Goal: Transaction & Acquisition: Register for event/course

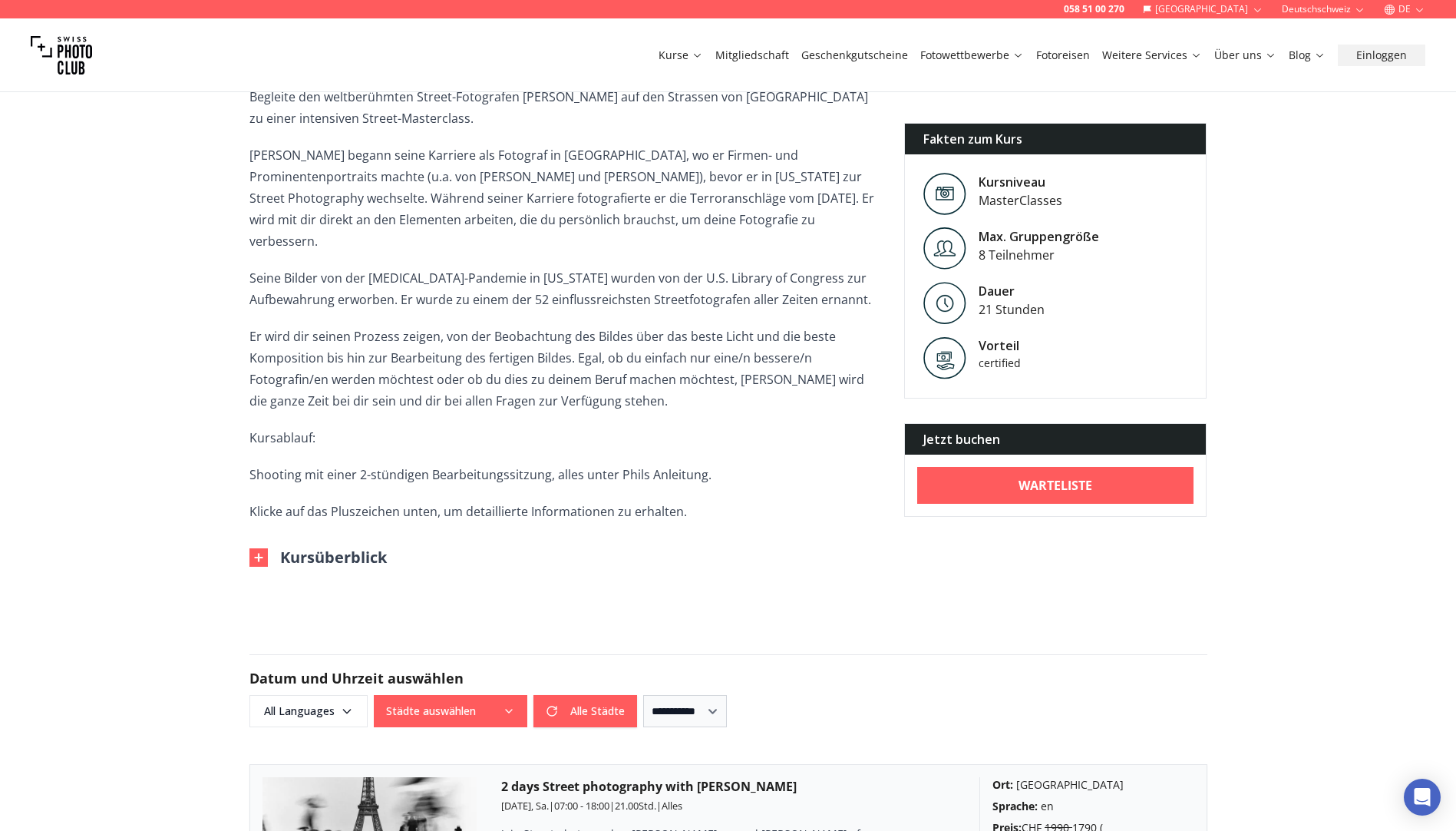
scroll to position [998, 0]
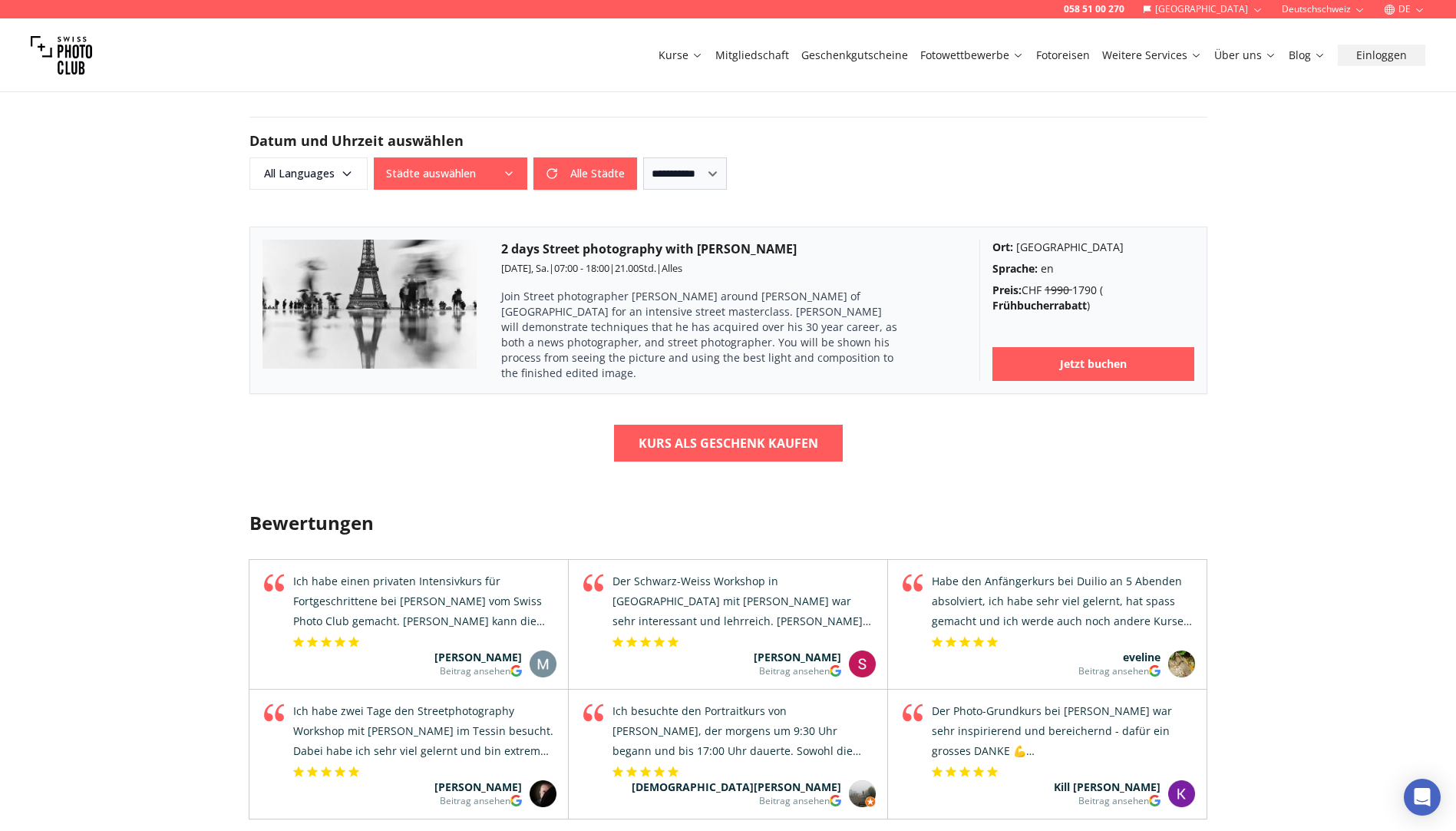
drag, startPoint x: 426, startPoint y: 260, endPoint x: 227, endPoint y: 341, distance: 214.9
click at [220, 342] on div "058 51 00 270 Schweiz Deutschschweiz DE Kurse Mitgliedschaft Geschenkgutscheine…" at bounding box center [728, 398] width 1456 height 2792
click at [705, 239] on h3 "2 days Street photography with [PERSON_NAME]" at bounding box center [728, 249] width 453 height 19
click at [1116, 356] on b "Jetzt buchen" at bounding box center [1093, 364] width 66 height 16
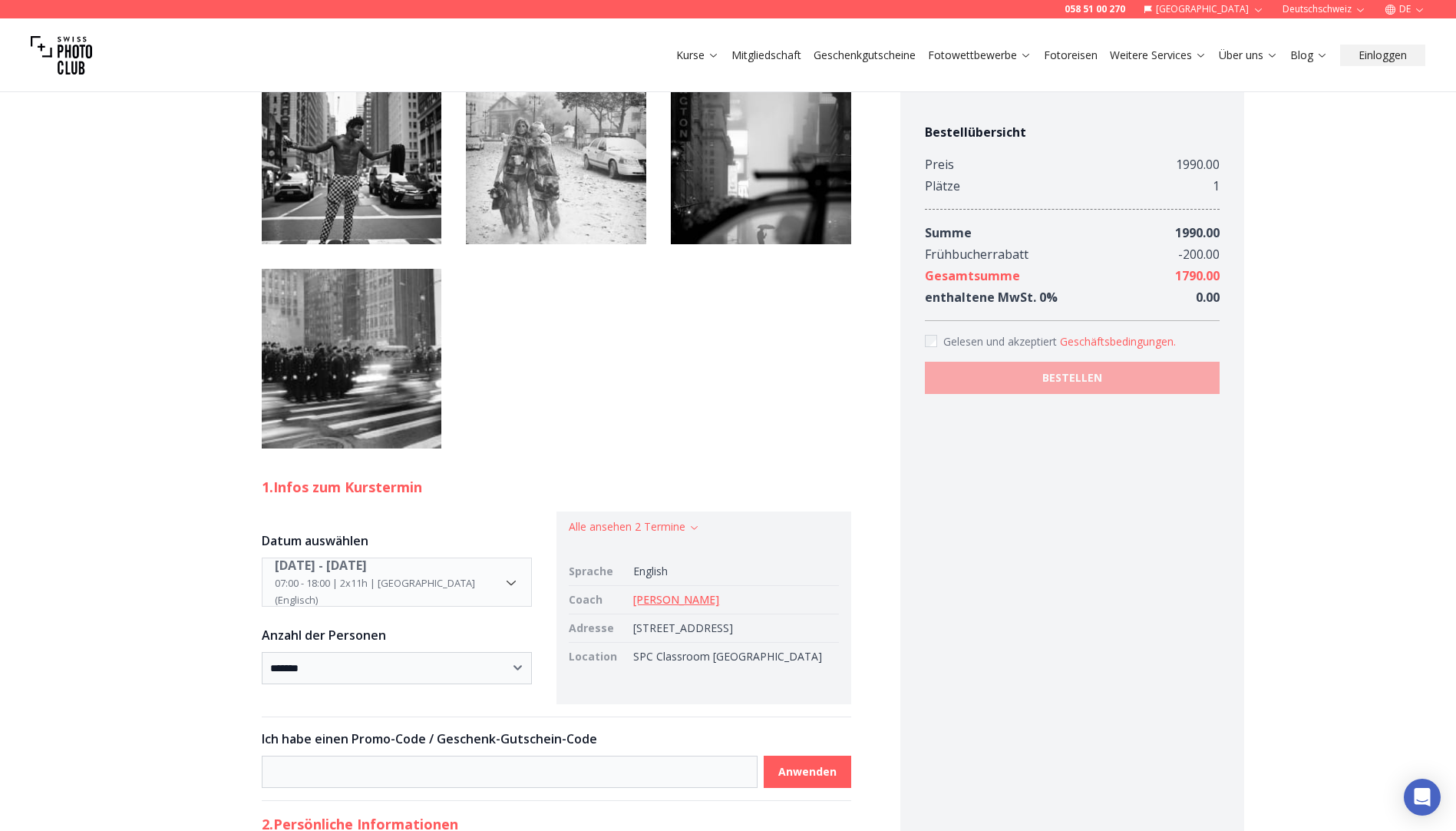
scroll to position [2150, 0]
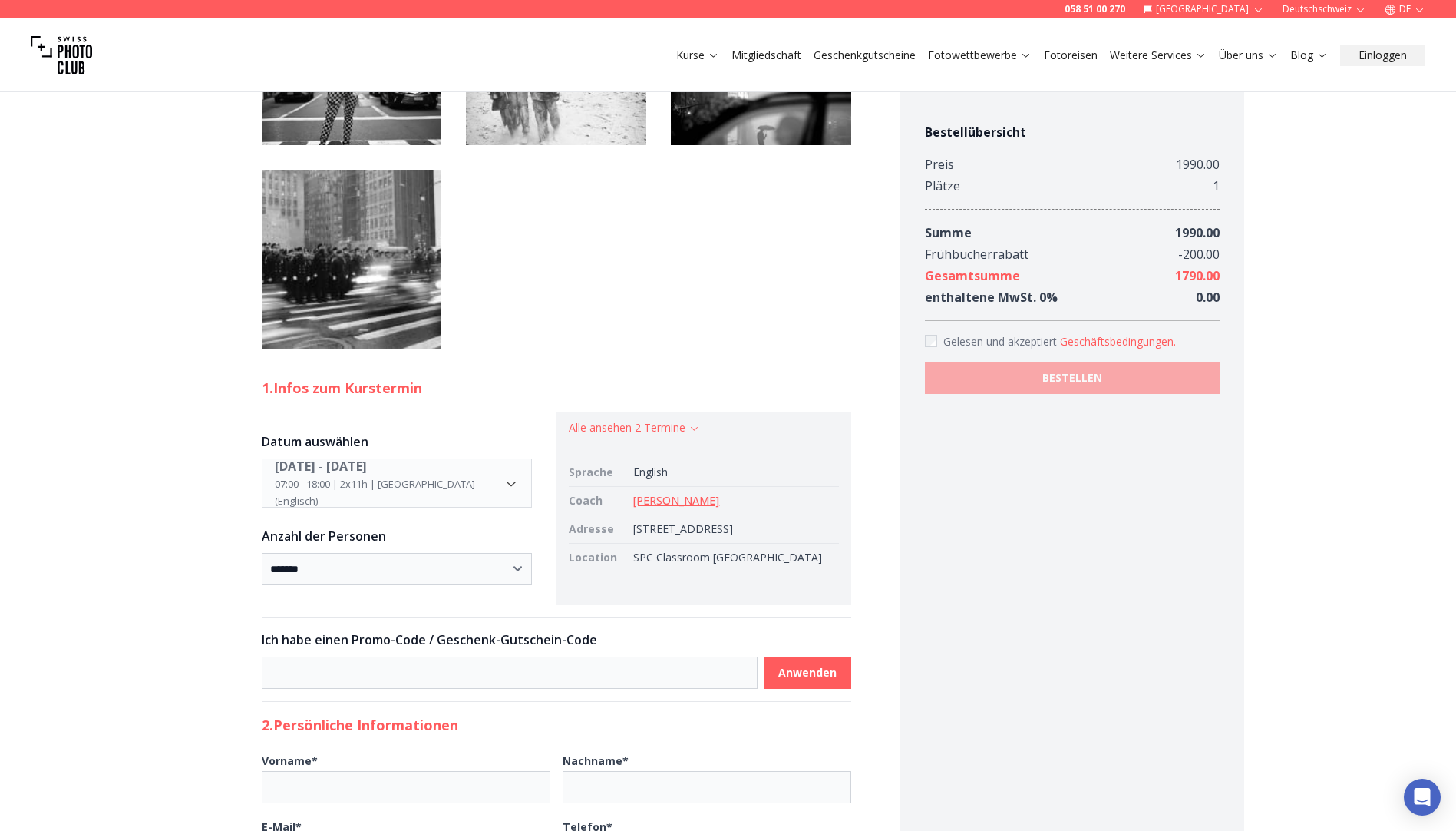
click at [583, 145] on img at bounding box center [556, 55] width 181 height 181
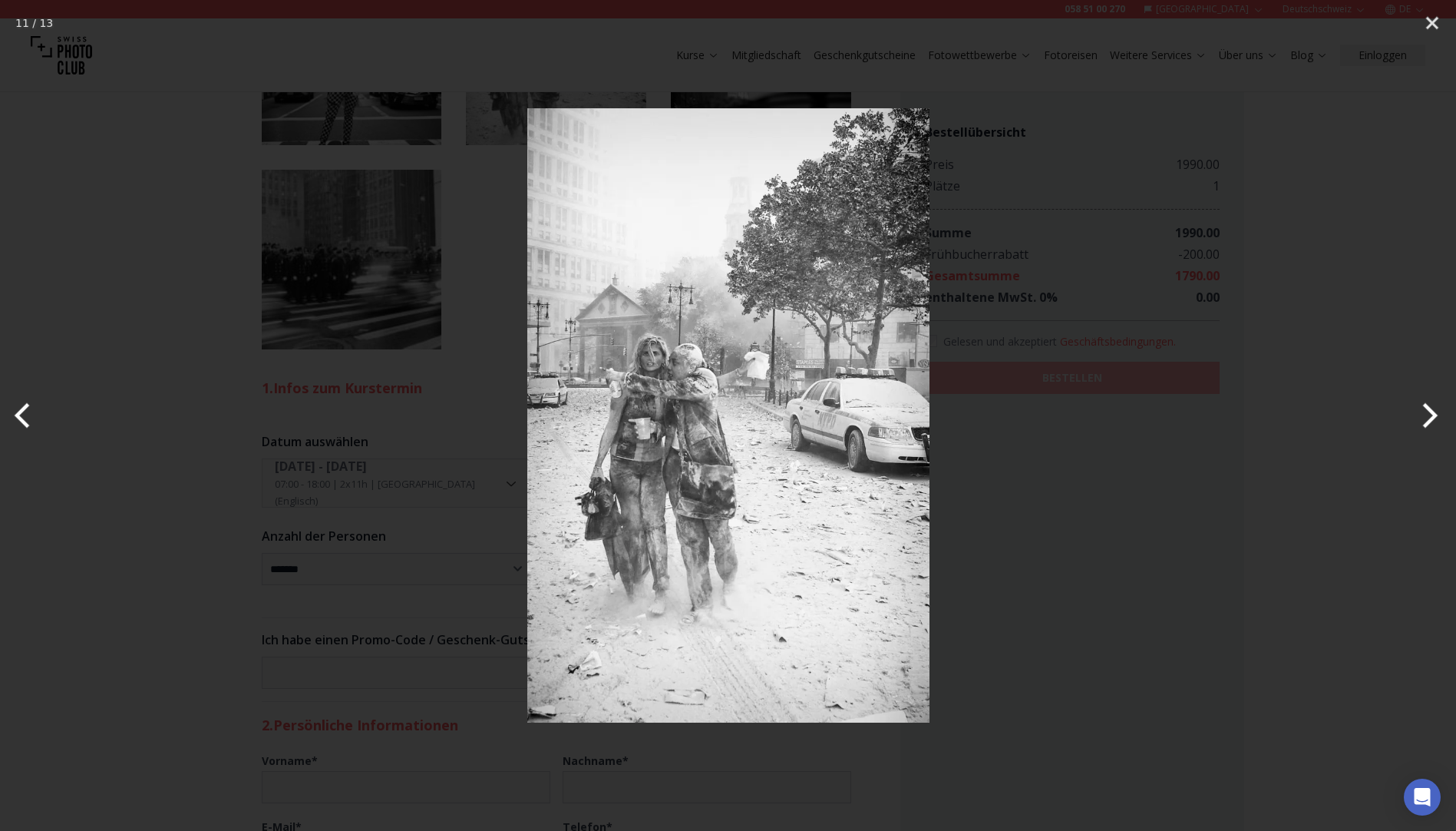
click at [1128, 316] on div at bounding box center [728, 415] width 1456 height 831
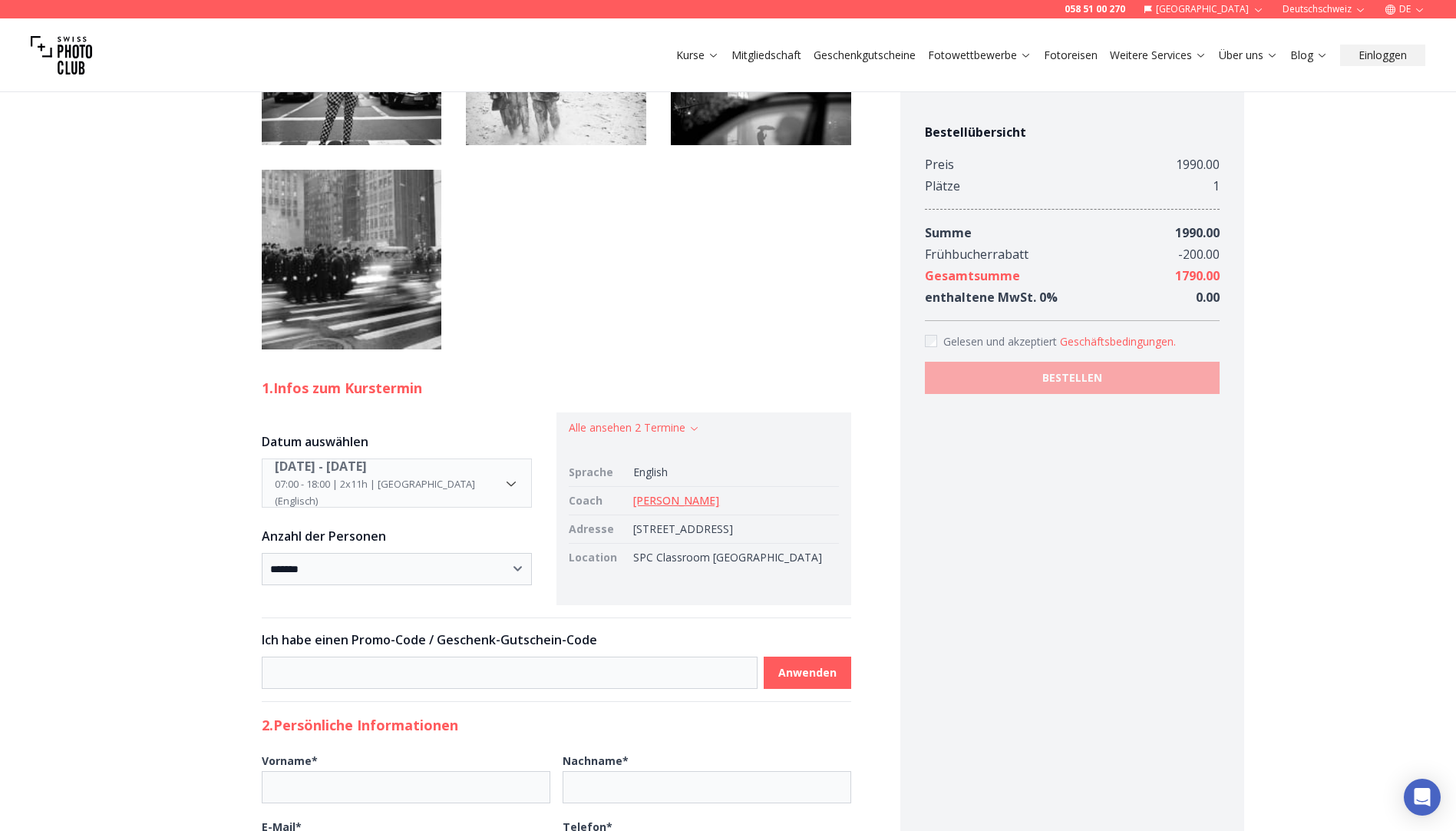
click at [414, 145] on img at bounding box center [352, 55] width 181 height 181
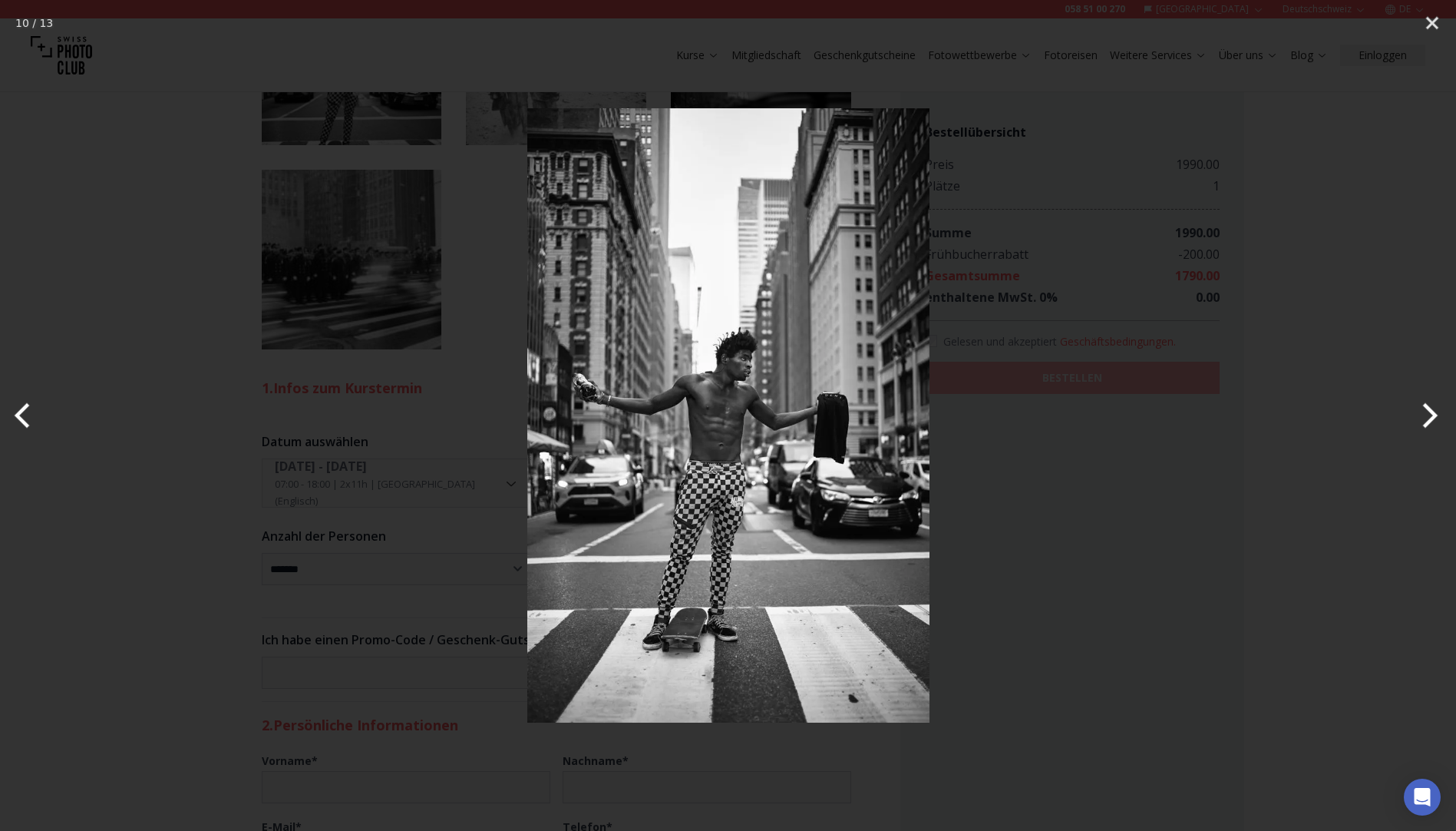
click at [1286, 368] on div at bounding box center [728, 415] width 1456 height 831
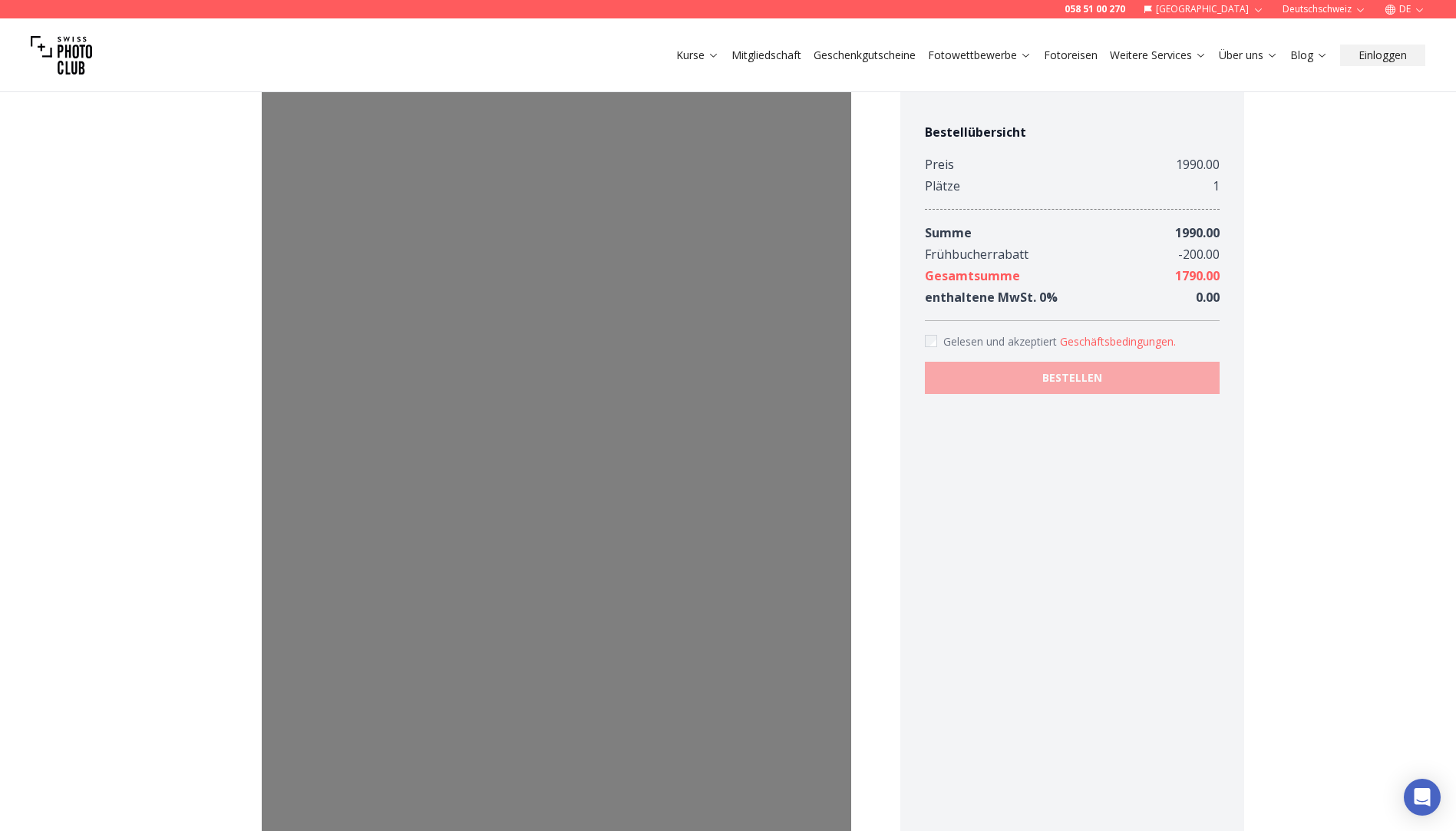
scroll to position [0, 0]
